Goal: Task Accomplishment & Management: Use online tool/utility

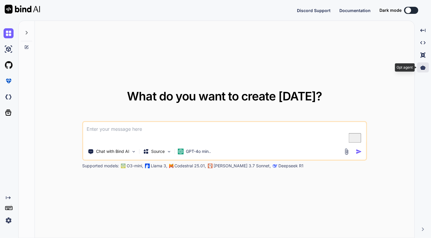
click at [425, 68] on icon at bounding box center [422, 67] width 5 height 4
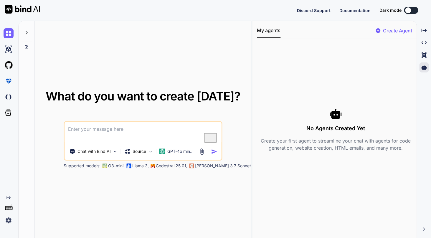
click at [390, 30] on p "Create Agent" at bounding box center [397, 30] width 29 height 7
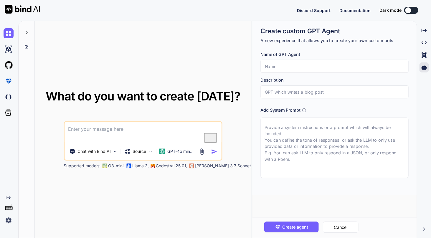
click at [8, 220] on img at bounding box center [9, 220] width 10 height 10
type textarea "x"
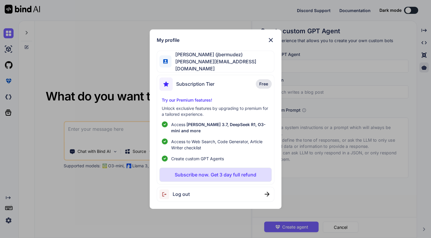
click at [271, 42] on img at bounding box center [270, 40] width 7 height 7
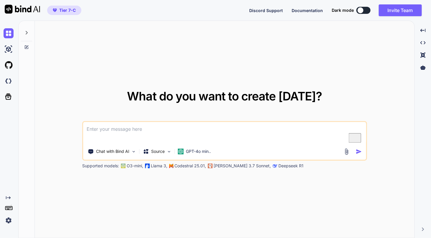
click at [8, 220] on img at bounding box center [9, 220] width 10 height 10
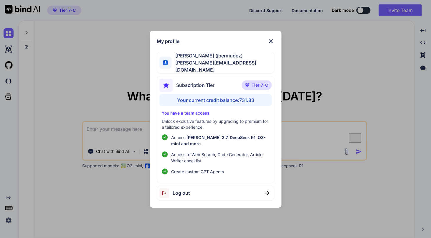
type textarea "x"
click at [300, 55] on div "My profile [PERSON_NAME] (jbermudez) [PERSON_NAME][EMAIL_ADDRESS][DOMAIN_NAME] …" at bounding box center [215, 119] width 431 height 238
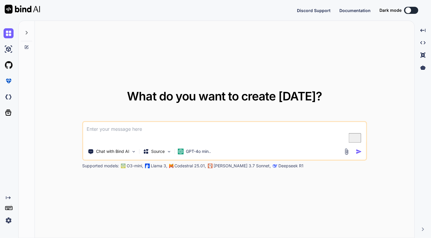
click at [5, 227] on div "Created with Pixso." at bounding box center [9, 130] width 18 height 218
click at [6, 224] on img at bounding box center [9, 220] width 10 height 10
type textarea "x"
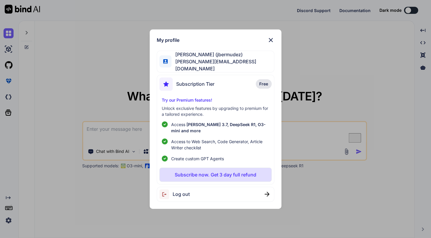
click at [271, 39] on img at bounding box center [270, 40] width 7 height 7
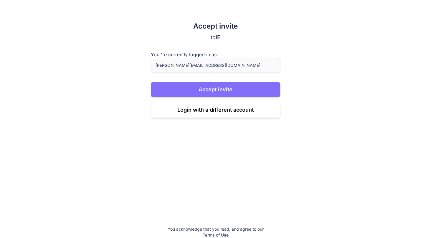
click at [230, 92] on button "Accept invite" at bounding box center [215, 89] width 129 height 15
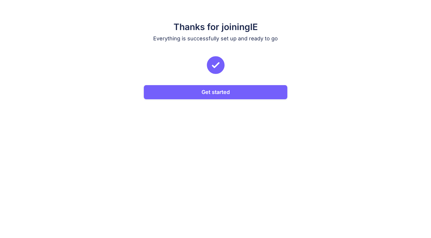
click at [230, 92] on button "Get started" at bounding box center [216, 92] width 144 height 14
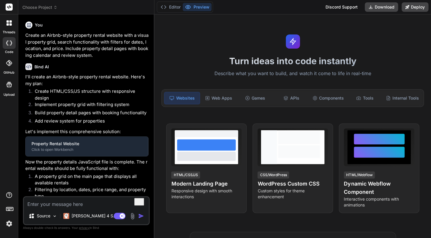
type textarea "x"
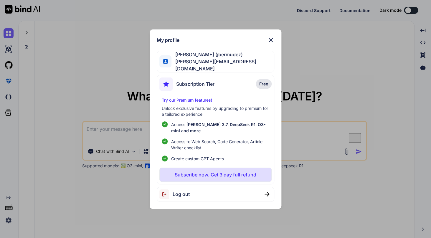
click at [268, 41] on img at bounding box center [270, 40] width 7 height 7
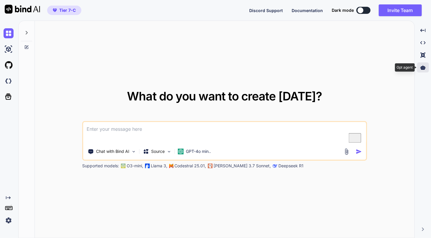
click at [424, 69] on icon at bounding box center [422, 67] width 5 height 4
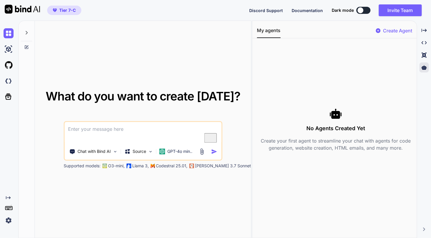
click at [389, 29] on p "Create Agent" at bounding box center [397, 30] width 29 height 7
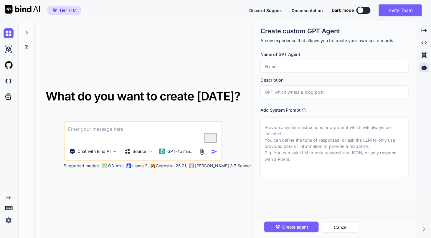
click at [389, 29] on h1 "Create custom GPT Agent" at bounding box center [335, 31] width 148 height 9
click at [302, 62] on input "text" at bounding box center [335, 66] width 148 height 13
type textarea "x"
type input "T"
type textarea "x"
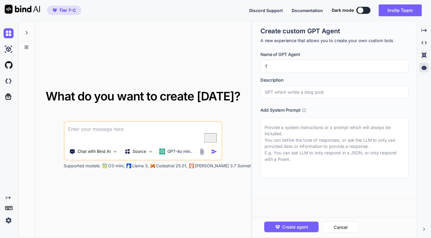
type input "Te"
type textarea "x"
type input "Tes"
type textarea "x"
type input "Test"
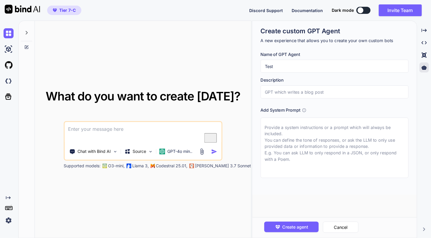
type textarea "x"
type input "t"
type textarea "x"
type input "te"
type textarea "x"
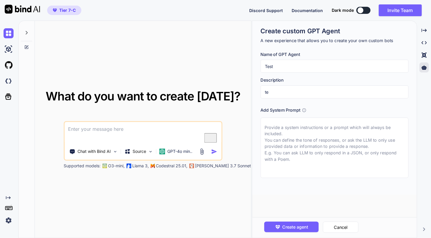
type input "tes"
type textarea "x"
type input "test"
type textarea "x"
type textarea "t"
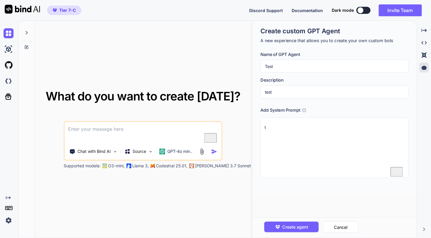
type textarea "x"
type textarea "te"
type textarea "x"
type textarea "tes"
type textarea "x"
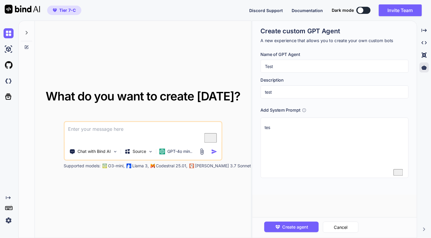
type textarea "test"
type textarea "x"
type textarea "test"
type textarea "x"
type textarea "test m"
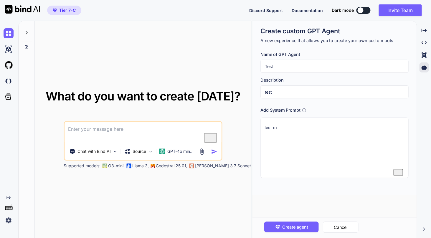
type textarea "x"
type textarea "test my"
type textarea "x"
type textarea "test my"
type textarea "x"
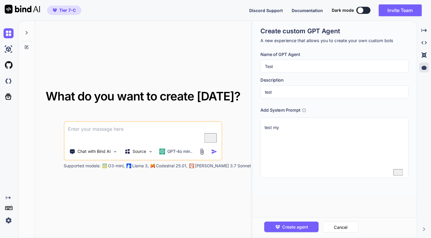
type textarea "test my q"
type textarea "x"
type textarea "test my qu"
type textarea "x"
type textarea "test my que"
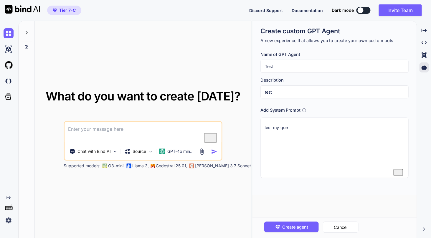
type textarea "x"
type textarea "test my ques"
type textarea "x"
type textarea "test my quest"
type textarea "x"
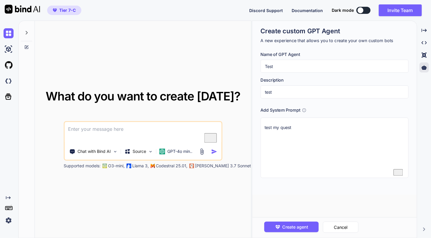
type textarea "test my questi"
type textarea "x"
type textarea "test my questio"
type textarea "x"
type textarea "test my question"
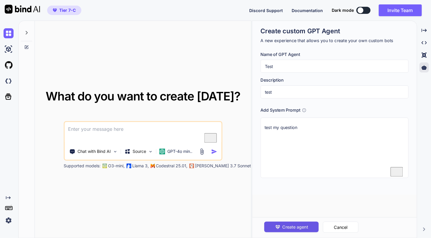
click at [296, 227] on span "Create agent" at bounding box center [295, 227] width 26 height 6
type textarea "x"
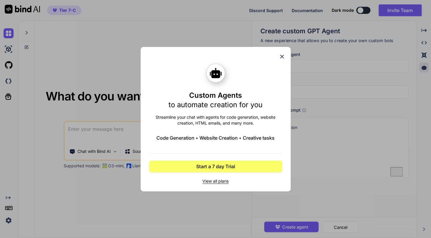
click at [281, 56] on icon at bounding box center [282, 56] width 6 height 6
